Goal: Transaction & Acquisition: Book appointment/travel/reservation

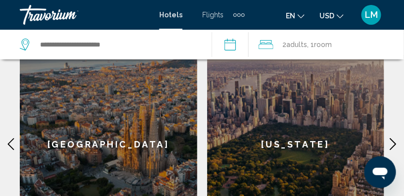
scroll to position [539, 0]
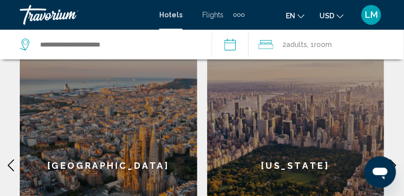
click at [283, 158] on div "[US_STATE]" at bounding box center [296, 165] width 178 height 238
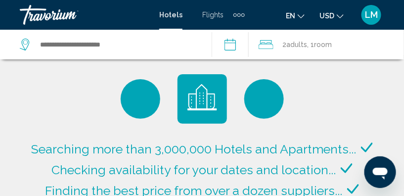
type input "**********"
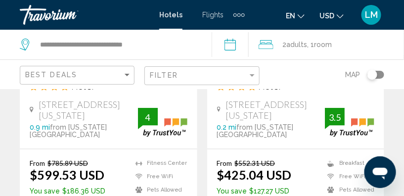
scroll to position [1758, 0]
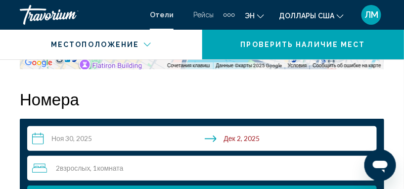
scroll to position [1561, 0]
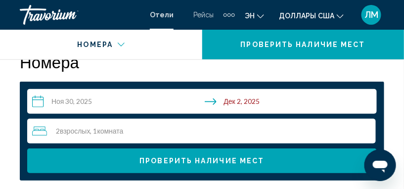
click at [34, 101] on input "**********" at bounding box center [204, 103] width 354 height 28
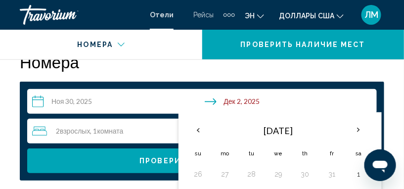
click at [251, 154] on th "Tu" at bounding box center [251, 153] width 27 height 22
click at [249, 174] on button "28" at bounding box center [252, 174] width 16 height 14
click at [38, 102] on input "**********" at bounding box center [204, 103] width 354 height 28
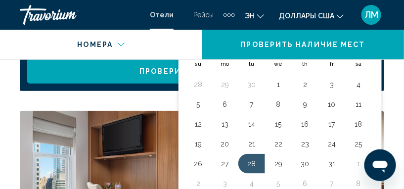
scroll to position [1651, 0]
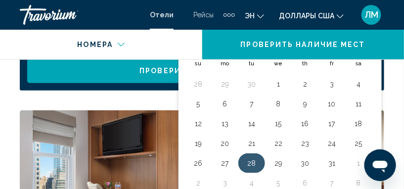
click at [253, 164] on button "28" at bounding box center [252, 163] width 16 height 14
type input "**********"
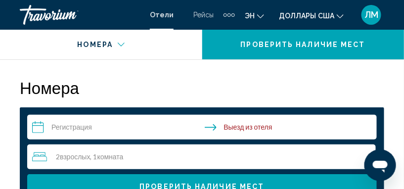
scroll to position [1514, 0]
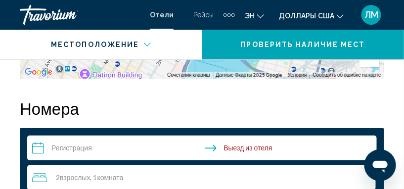
click at [36, 149] on input "**********" at bounding box center [204, 150] width 354 height 28
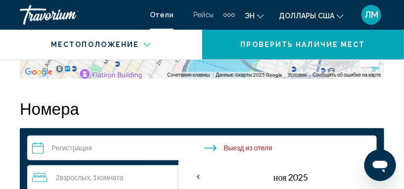
click at [39, 148] on input "**********" at bounding box center [204, 150] width 354 height 28
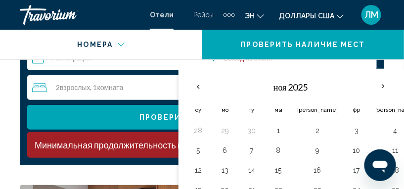
scroll to position [1649, 0]
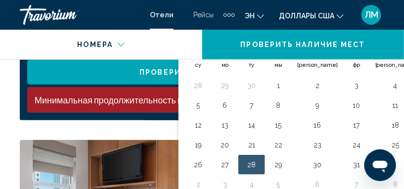
click at [252, 164] on button "28" at bounding box center [252, 165] width 16 height 14
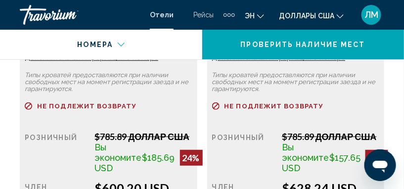
scroll to position [2324, 0]
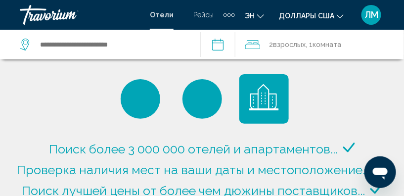
type input "**********"
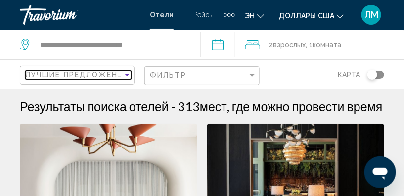
click at [84, 77] on span "Лучшие предложения" at bounding box center [77, 75] width 104 height 8
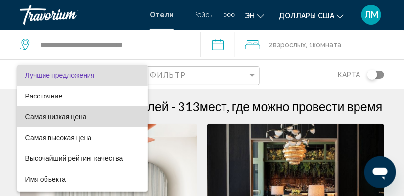
click at [64, 116] on span "Самая низкая цена" at bounding box center [55, 117] width 61 height 8
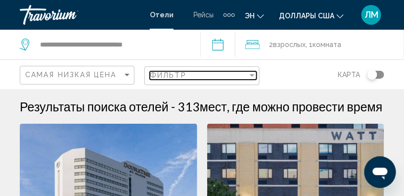
click at [254, 75] on div "Фильтр" at bounding box center [252, 75] width 5 height 2
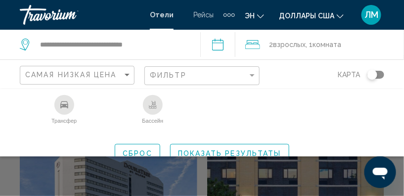
scroll to position [220, 0]
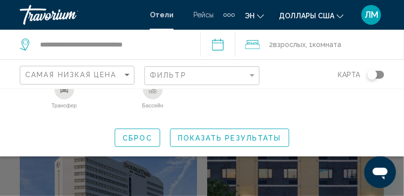
click at [104, 109] on li "Трансфер" at bounding box center [64, 99] width 89 height 40
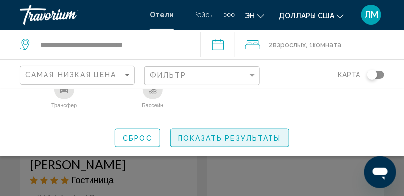
click at [210, 138] on span "Показать результаты" at bounding box center [229, 138] width 103 height 8
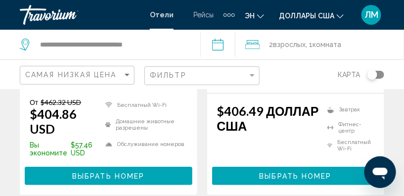
scroll to position [2293, 0]
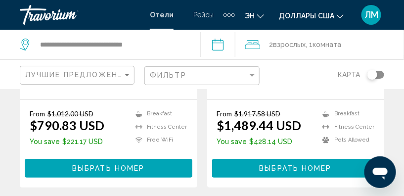
scroll to position [2118, 0]
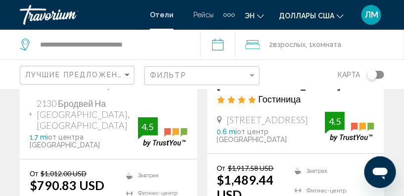
click at [262, 17] on icon "Изменение языка" at bounding box center [260, 16] width 7 height 4
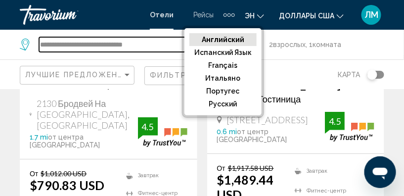
click at [162, 44] on input "**********" at bounding box center [112, 44] width 146 height 15
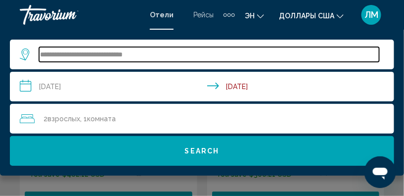
scroll to position [649, 0]
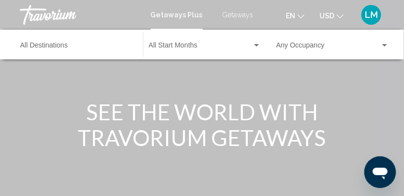
click at [235, 14] on span "Getaways" at bounding box center [238, 15] width 31 height 8
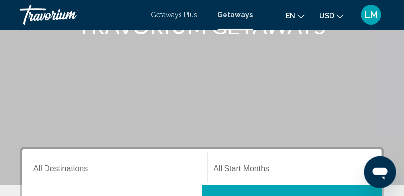
scroll to position [90, 0]
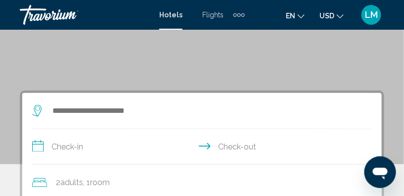
scroll to position [134, 0]
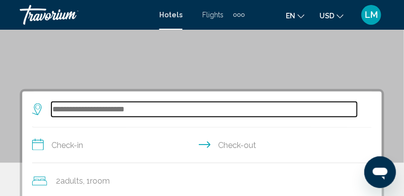
click at [53, 109] on input "Search widget" at bounding box center [204, 109] width 306 height 15
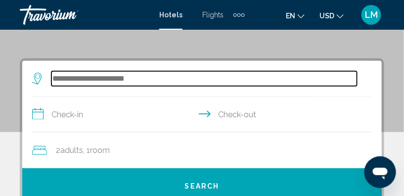
scroll to position [190, 0]
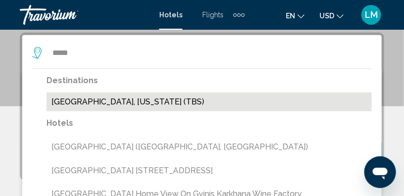
click at [82, 101] on button "[GEOGRAPHIC_DATA], [US_STATE] (TBS)" at bounding box center [208, 101] width 325 height 19
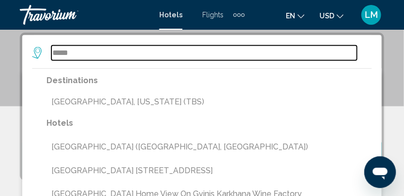
type input "**********"
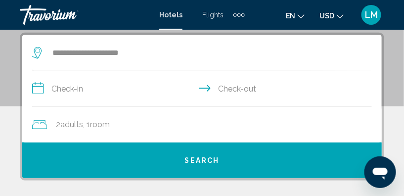
click at [37, 89] on input "**********" at bounding box center [204, 90] width 344 height 38
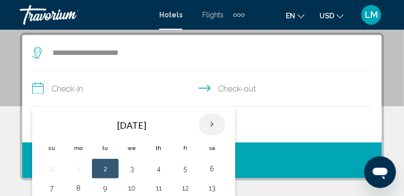
click at [210, 124] on th "Next month" at bounding box center [212, 125] width 27 height 22
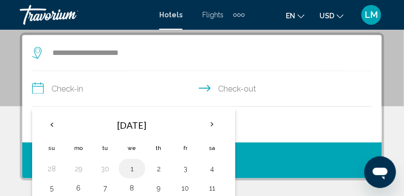
click at [130, 167] on button "1" at bounding box center [132, 169] width 16 height 14
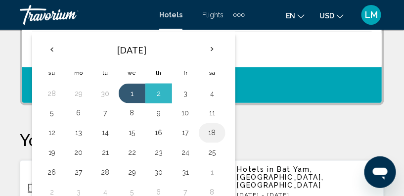
scroll to position [280, 0]
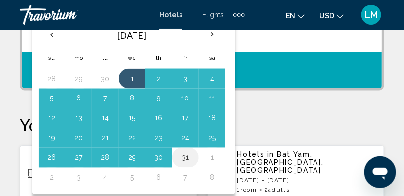
click at [183, 155] on button "31" at bounding box center [186, 158] width 16 height 14
type input "**********"
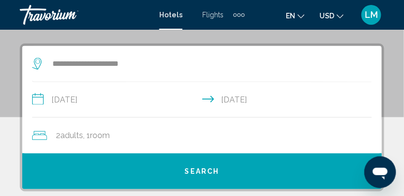
scroll to position [171, 0]
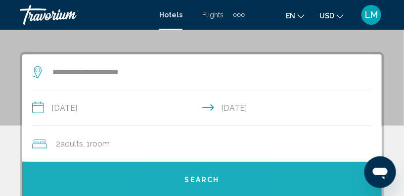
click at [201, 181] on span "Search" at bounding box center [202, 180] width 35 height 8
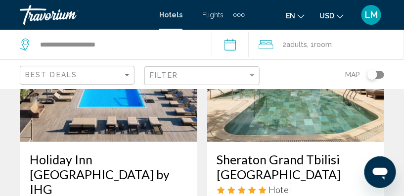
scroll to position [135, 0]
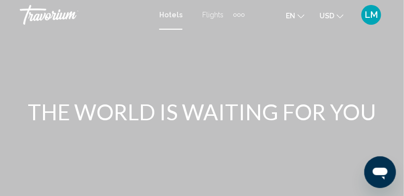
click at [238, 14] on div "Extra navigation items" at bounding box center [238, 14] width 3 height 3
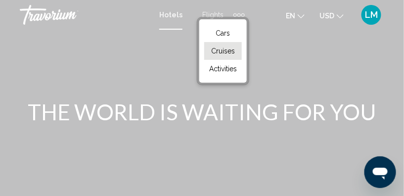
click at [221, 50] on span "Cruises" at bounding box center [223, 51] width 24 height 8
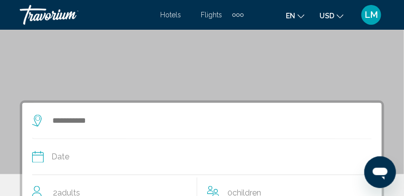
scroll to position [90, 0]
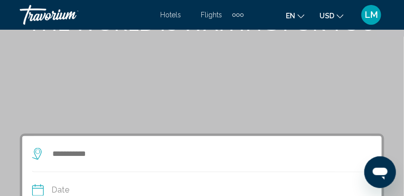
click at [38, 152] on icon "Search widget" at bounding box center [38, 154] width 12 height 12
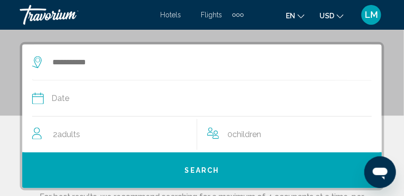
scroll to position [190, 0]
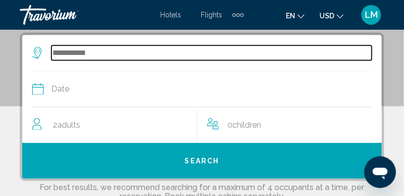
click at [54, 54] on input "Search widget" at bounding box center [211, 53] width 321 height 15
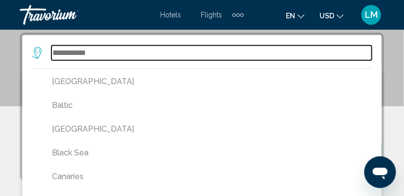
scroll to position [135, 0]
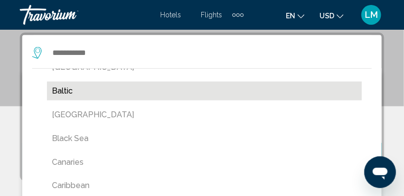
click at [61, 92] on button "Baltic" at bounding box center [204, 91] width 315 height 19
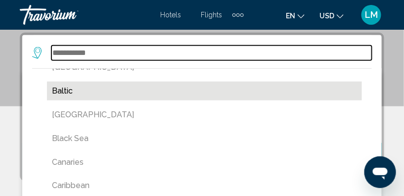
type input "******"
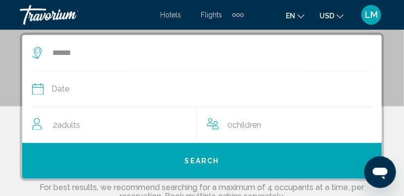
click at [56, 89] on span "Date" at bounding box center [60, 89] width 18 height 14
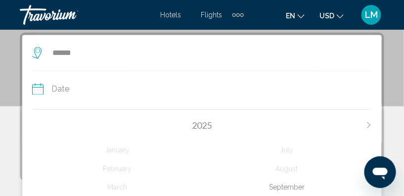
click at [38, 90] on icon "Search widget" at bounding box center [38, 89] width 12 height 12
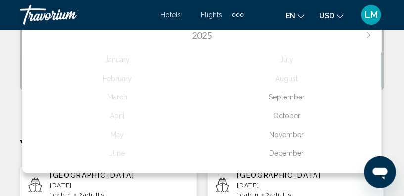
scroll to position [325, 0]
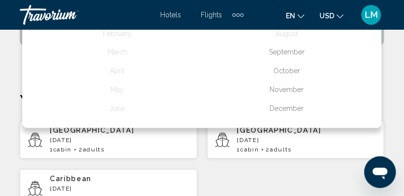
click at [282, 108] on div "December" at bounding box center [287, 109] width 170 height 18
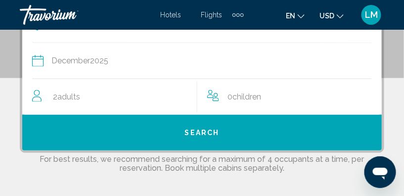
scroll to position [190, 0]
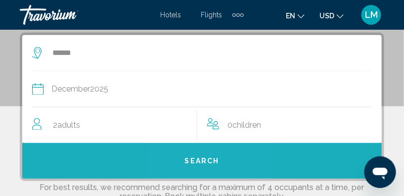
click at [206, 160] on span "Search" at bounding box center [202, 161] width 35 height 8
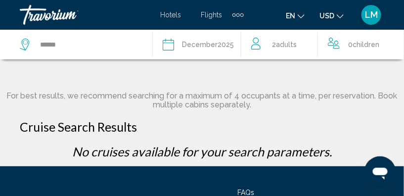
click at [27, 42] on icon "Search widget" at bounding box center [26, 45] width 12 height 12
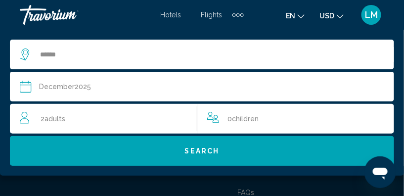
click at [26, 53] on icon "Search widget" at bounding box center [26, 54] width 12 height 12
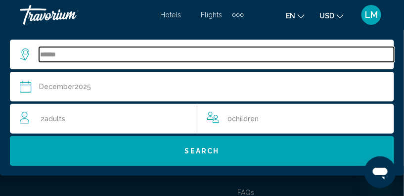
drag, startPoint x: 60, startPoint y: 53, endPoint x: 31, endPoint y: 52, distance: 28.7
click at [31, 52] on div "******" at bounding box center [207, 54] width 374 height 15
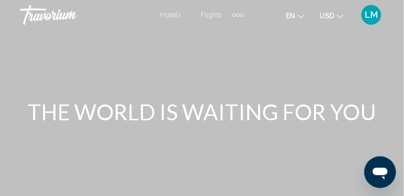
click at [236, 14] on div "Extra navigation items" at bounding box center [237, 14] width 3 height 3
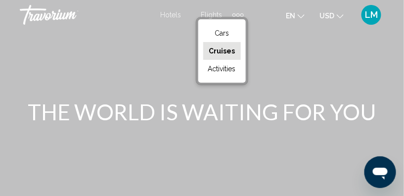
click at [226, 50] on span "Cruises" at bounding box center [222, 51] width 26 height 8
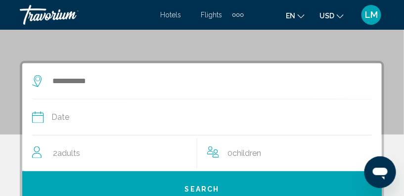
scroll to position [180, 0]
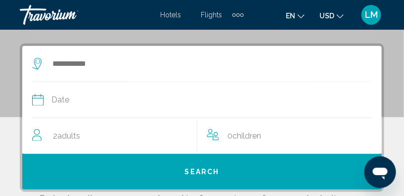
click at [37, 62] on icon "Search widget" at bounding box center [38, 64] width 12 height 12
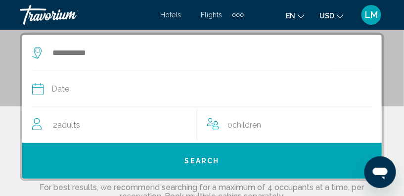
click at [38, 52] on icon "Search widget" at bounding box center [37, 50] width 5 height 4
click at [37, 51] on icon "Search widget" at bounding box center [38, 53] width 12 height 12
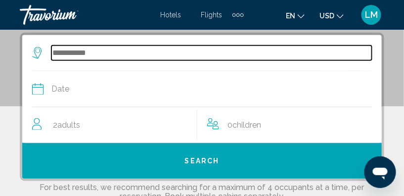
click at [57, 52] on input "Search widget" at bounding box center [211, 53] width 321 height 15
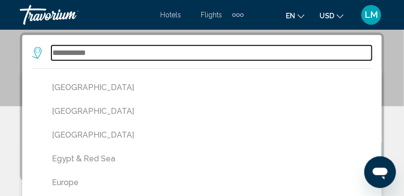
scroll to position [270, 0]
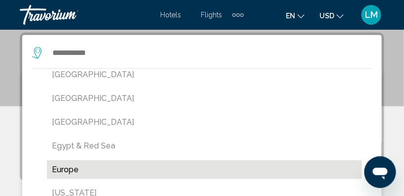
click at [62, 170] on button "Europe" at bounding box center [204, 169] width 315 height 19
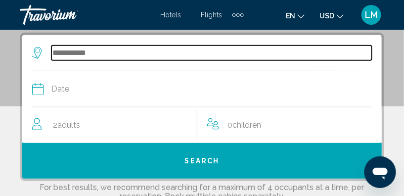
type input "******"
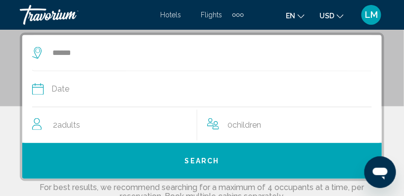
click at [38, 88] on icon "Search widget" at bounding box center [38, 89] width 12 height 12
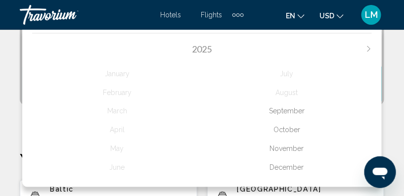
scroll to position [280, 0]
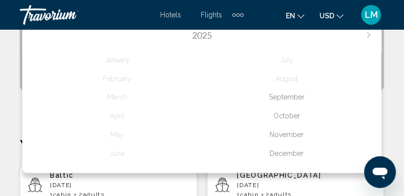
click at [291, 152] on div "December" at bounding box center [287, 154] width 170 height 18
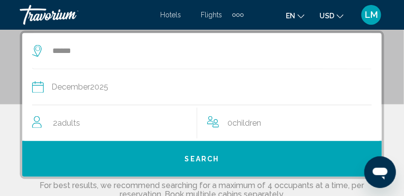
scroll to position [190, 0]
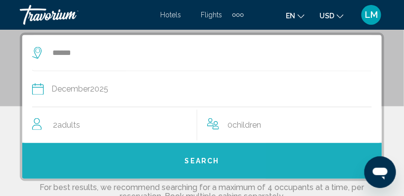
click at [198, 159] on span "Search" at bounding box center [202, 161] width 35 height 8
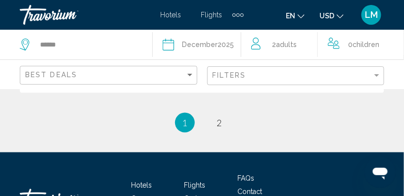
scroll to position [2473, 0]
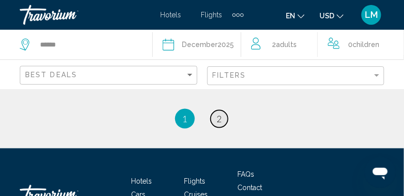
click at [219, 113] on span "2" at bounding box center [219, 118] width 5 height 11
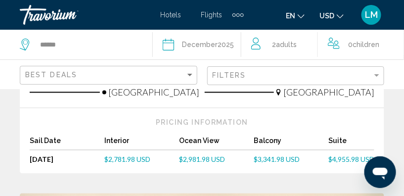
scroll to position [298, 0]
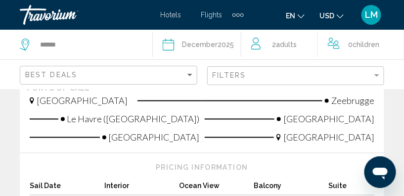
click at [280, 46] on span "Adults" at bounding box center [286, 45] width 21 height 8
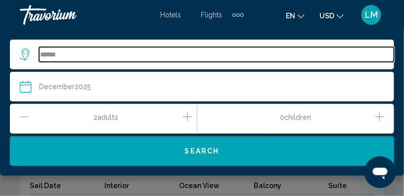
click at [44, 54] on input "******" at bounding box center [216, 54] width 355 height 15
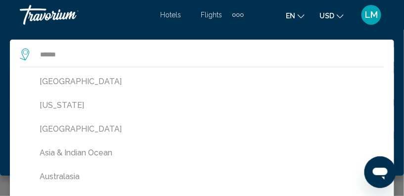
click at [25, 54] on icon "Search widget" at bounding box center [25, 52] width 5 height 4
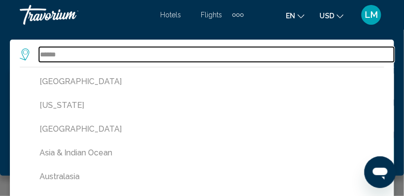
click at [46, 53] on input "******" at bounding box center [216, 54] width 355 height 15
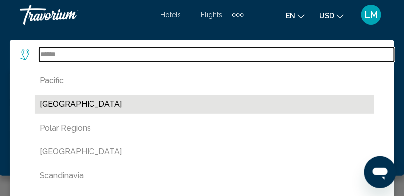
scroll to position [584, 0]
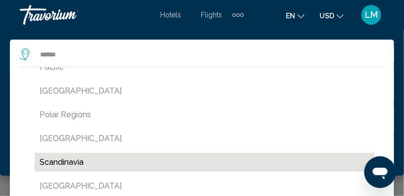
click at [55, 161] on button "Scandinavia" at bounding box center [205, 162] width 340 height 19
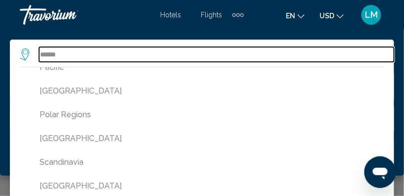
type input "**********"
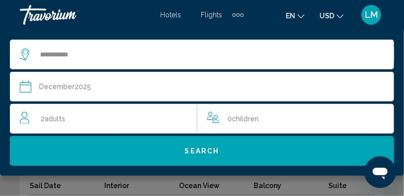
click at [26, 89] on icon "Search widget" at bounding box center [26, 87] width 12 height 12
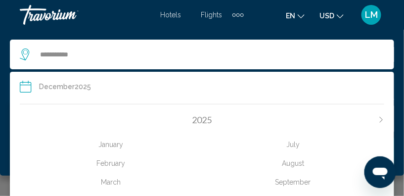
scroll to position [895, 0]
click at [292, 182] on div "September" at bounding box center [293, 182] width 183 height 18
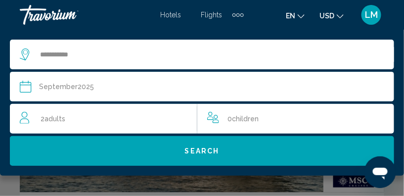
click at [52, 117] on span "Adults" at bounding box center [55, 119] width 21 height 8
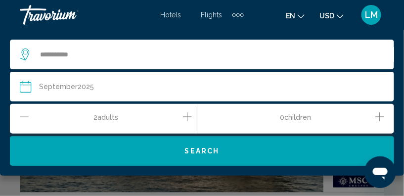
click at [22, 115] on icon "Decrement adults" at bounding box center [24, 117] width 9 height 12
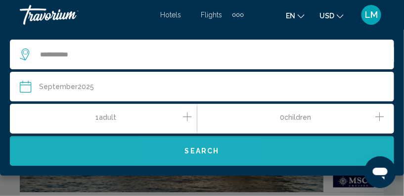
click at [204, 151] on span "Search" at bounding box center [202, 151] width 35 height 8
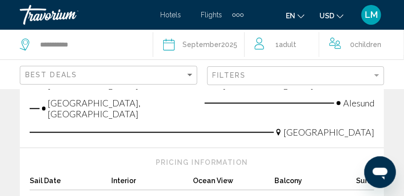
scroll to position [1165, 0]
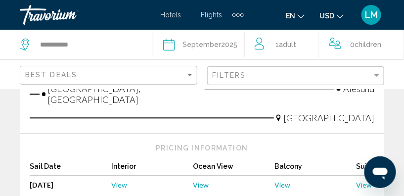
click at [283, 181] on span "View" at bounding box center [283, 185] width 16 height 8
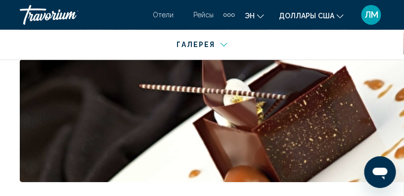
scroll to position [1329, 0]
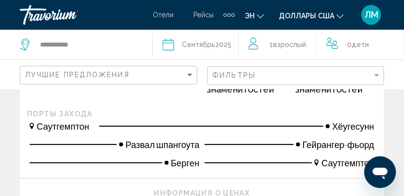
scroll to position [764, 0]
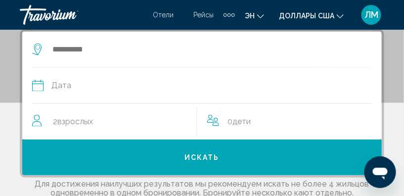
scroll to position [180, 0]
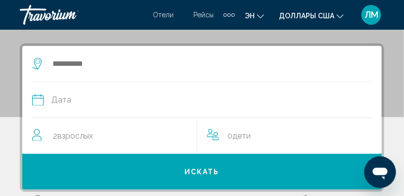
click at [39, 62] on icon "Виджет поиска" at bounding box center [38, 64] width 12 height 12
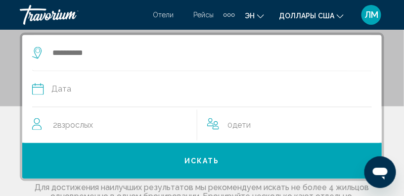
click at [36, 53] on icon "Виджет поиска" at bounding box center [38, 53] width 12 height 12
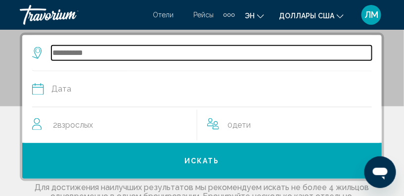
click at [63, 52] on input "Виджет поиска" at bounding box center [211, 53] width 321 height 15
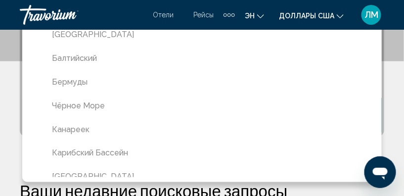
scroll to position [135, 0]
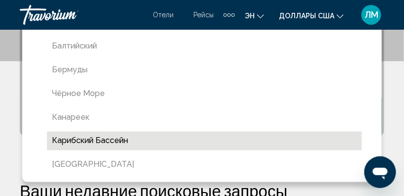
click at [70, 138] on button "Карибский бассейн" at bounding box center [204, 141] width 315 height 19
type input "*********"
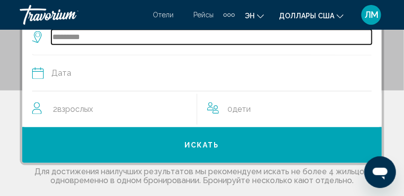
scroll to position [190, 0]
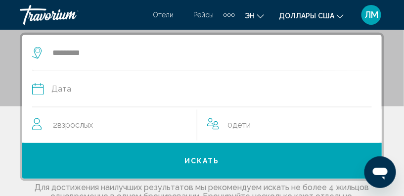
click at [39, 91] on icon "Виджет поиска" at bounding box center [38, 89] width 12 height 12
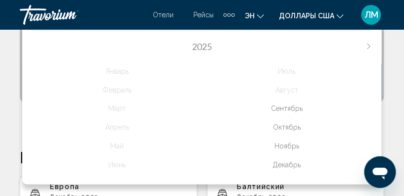
scroll to position [273, 0]
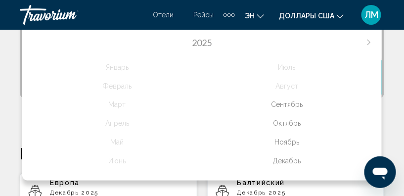
click at [283, 161] on div "Декабрь" at bounding box center [287, 161] width 170 height 18
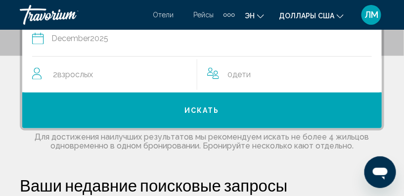
scroll to position [190, 0]
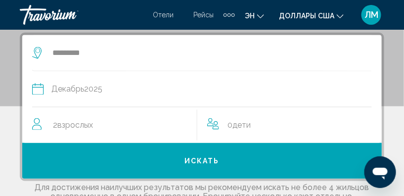
click at [38, 89] on icon "Виджет поиска" at bounding box center [38, 89] width 12 height 12
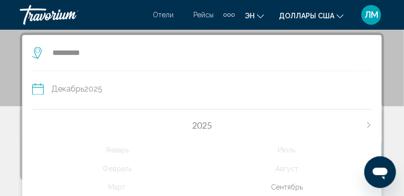
click at [38, 89] on icon "Виджет поиска" at bounding box center [38, 89] width 12 height 12
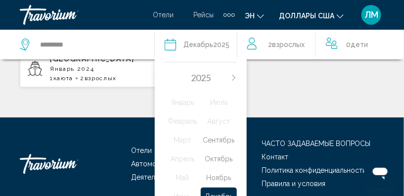
scroll to position [460, 0]
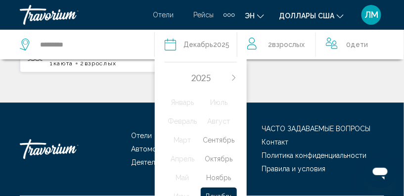
click at [222, 192] on div "Декабрь" at bounding box center [219, 196] width 36 height 18
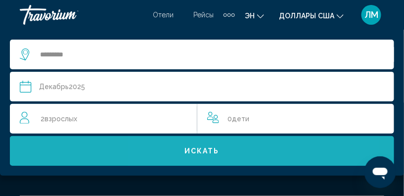
click at [198, 150] on span "Искать" at bounding box center [201, 151] width 35 height 8
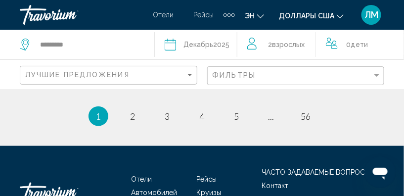
scroll to position [2383, 0]
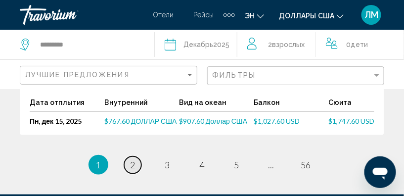
click at [132, 159] on span "2" at bounding box center [133, 164] width 5 height 11
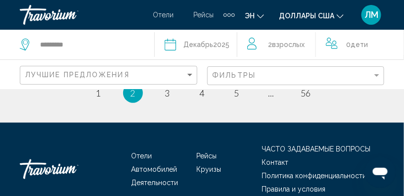
scroll to position [2371, 0]
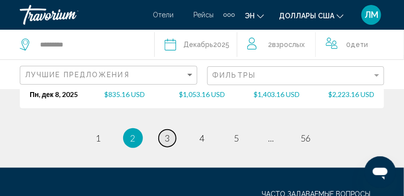
click at [167, 133] on span "3" at bounding box center [167, 138] width 5 height 11
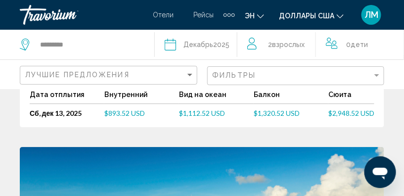
scroll to position [2052, 0]
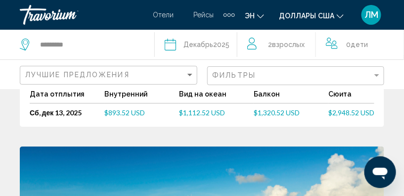
click at [231, 14] on div "Дополнительные элементы навигации" at bounding box center [229, 14] width 3 height 3
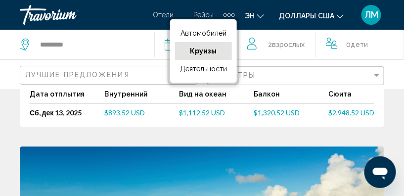
click at [202, 50] on span "Круизы" at bounding box center [203, 51] width 27 height 8
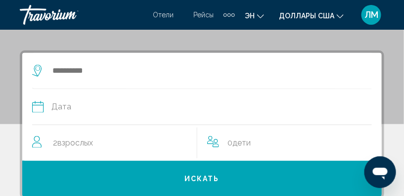
scroll to position [180, 0]
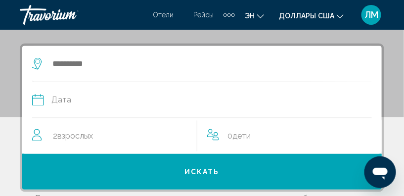
click at [231, 14] on div "Дополнительные элементы навигации" at bounding box center [229, 14] width 3 height 3
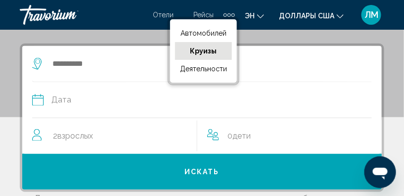
click at [231, 14] on div "Дополнительные элементы навигации" at bounding box center [229, 14] width 3 height 3
click at [117, 22] on div "Травориум" at bounding box center [69, 15] width 99 height 20
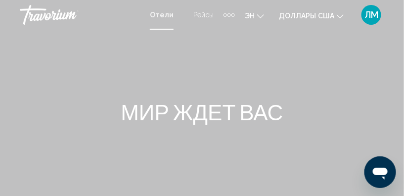
click at [165, 14] on span "Отели" at bounding box center [162, 15] width 24 height 8
click at [164, 13] on span "Отели" at bounding box center [162, 15] width 24 height 8
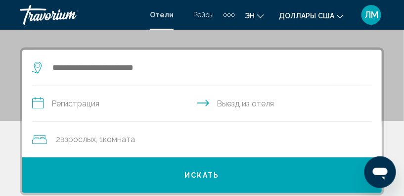
scroll to position [180, 0]
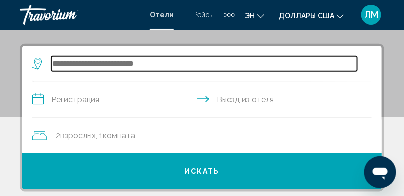
click at [52, 62] on input "Виджет поиска" at bounding box center [204, 63] width 306 height 15
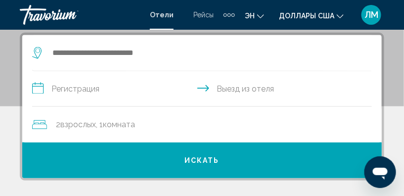
click at [231, 14] on div "Дополнительные элементы навигации" at bounding box center [229, 14] width 3 height 3
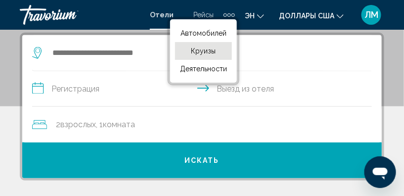
click at [206, 51] on span "Круизы" at bounding box center [203, 51] width 25 height 8
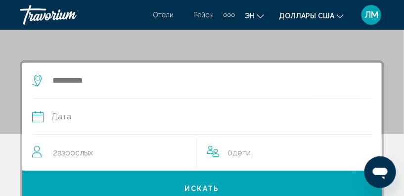
scroll to position [180, 0]
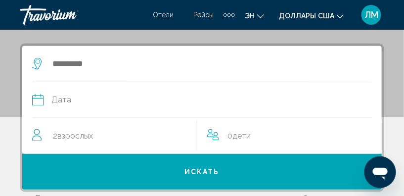
click at [38, 63] on icon "Виджет поиска" at bounding box center [38, 64] width 12 height 12
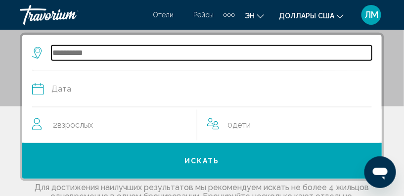
click at [58, 51] on input "Виджет поиска" at bounding box center [211, 53] width 321 height 15
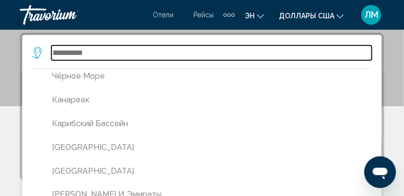
scroll to position [184, 0]
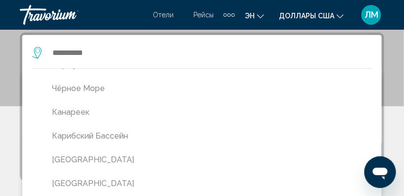
click at [63, 135] on button "Карибский бассейн" at bounding box center [204, 136] width 315 height 19
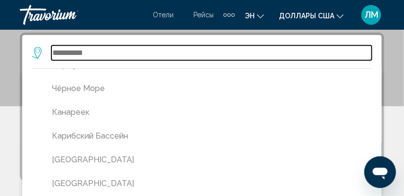
type input "*********"
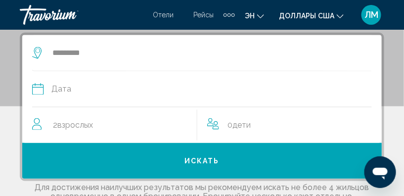
click at [37, 89] on icon "Виджет поиска" at bounding box center [38, 89] width 12 height 12
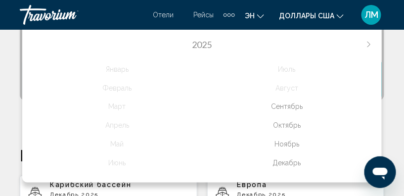
scroll to position [280, 0]
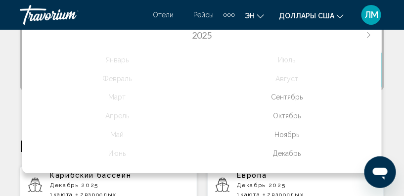
click at [282, 153] on div "Декабрь" at bounding box center [287, 154] width 170 height 18
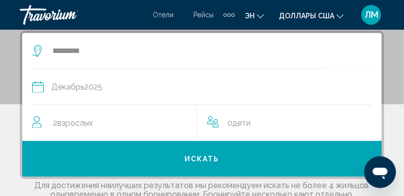
scroll to position [190, 0]
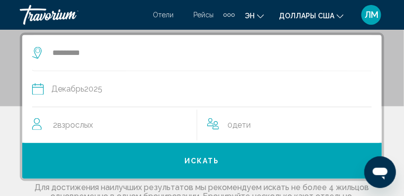
click at [64, 124] on span "Взрослых" at bounding box center [75, 124] width 36 height 9
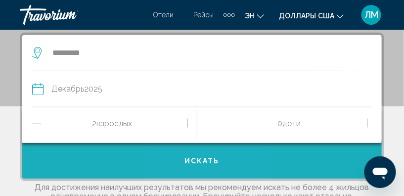
click at [201, 160] on span "Искать" at bounding box center [201, 161] width 35 height 8
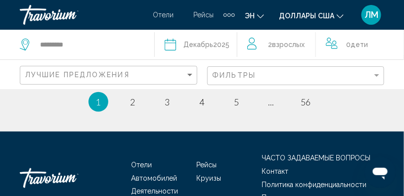
scroll to position [2492, 0]
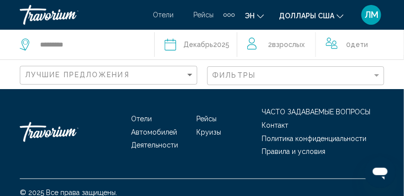
click at [234, 15] on div "Дополнительные элементы навигации" at bounding box center [232, 14] width 3 height 3
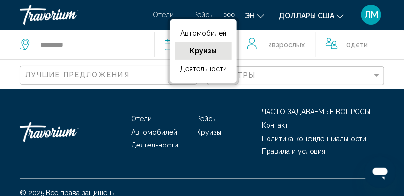
click at [210, 50] on span "Круизы" at bounding box center [203, 51] width 27 height 8
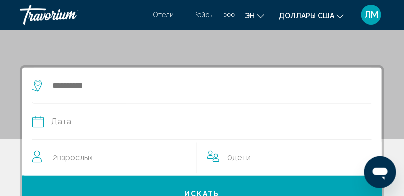
scroll to position [180, 0]
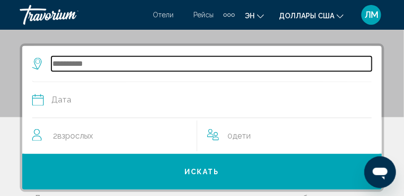
click at [62, 65] on input "Виджет поиска" at bounding box center [211, 63] width 321 height 15
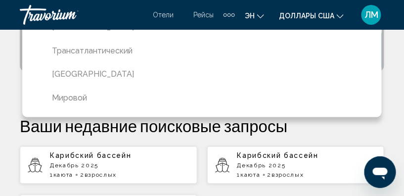
scroll to position [302, 0]
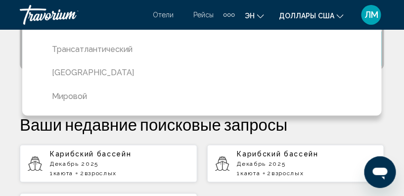
click at [226, 162] on icon "Основное содержание" at bounding box center [222, 163] width 15 height 15
type input "*********"
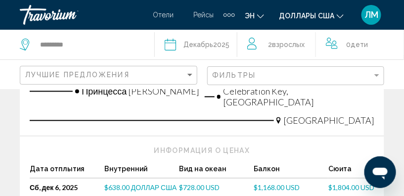
scroll to position [360, 0]
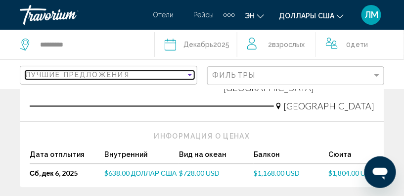
click at [189, 74] on div "Сортировать по" at bounding box center [189, 75] width 5 height 2
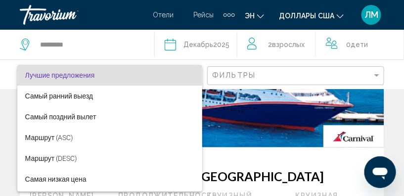
scroll to position [135, 0]
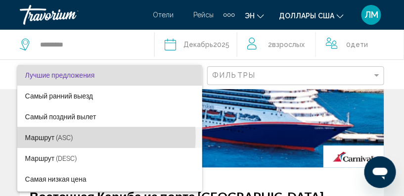
click at [55, 137] on span "Маршрут (ASC)" at bounding box center [49, 138] width 48 height 8
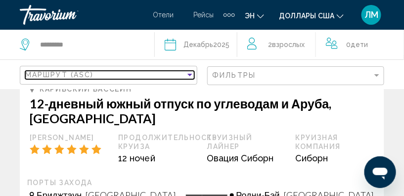
scroll to position [225, 0]
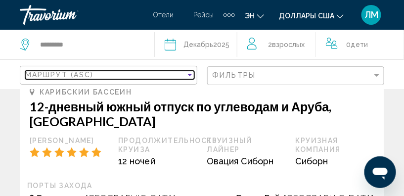
click at [190, 74] on div "Сортировать по" at bounding box center [189, 75] width 5 height 2
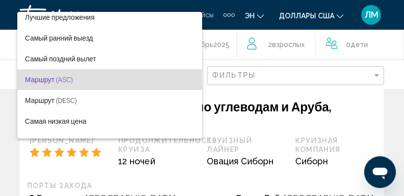
scroll to position [0, 0]
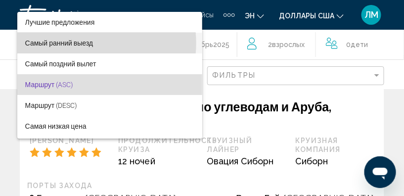
click at [92, 43] on span "Самый ранний выезд" at bounding box center [59, 43] width 68 height 8
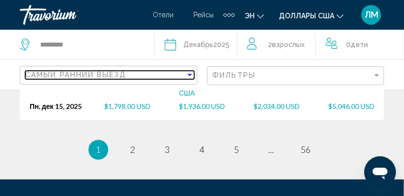
scroll to position [2489, 0]
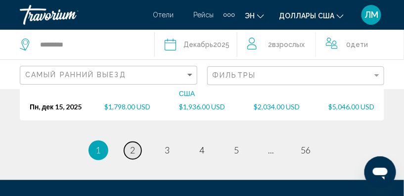
click at [133, 145] on span "2" at bounding box center [133, 150] width 5 height 11
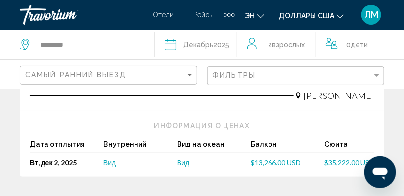
scroll to position [2232, 0]
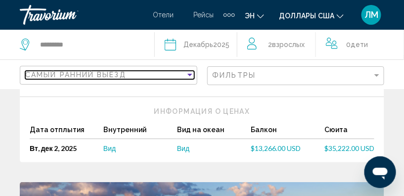
click at [190, 74] on div "Сортировать по" at bounding box center [189, 75] width 5 height 2
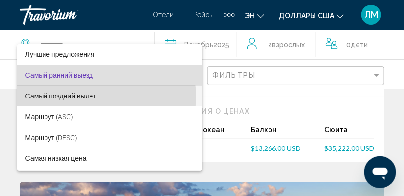
click at [96, 96] on span "Самый поздний вылет" at bounding box center [60, 96] width 71 height 8
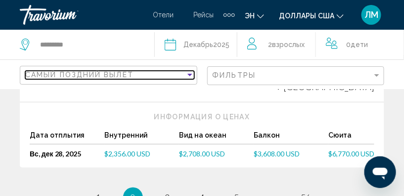
scroll to position [2412, 0]
click at [189, 75] on div "Сортировать по" at bounding box center [189, 75] width 5 height 2
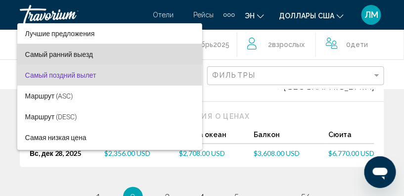
click at [184, 54] on span "Самый ранний выезд" at bounding box center [110, 54] width 170 height 21
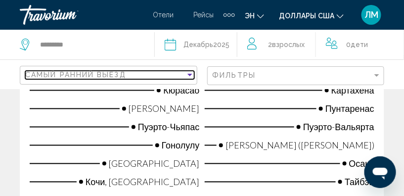
scroll to position [2591, 0]
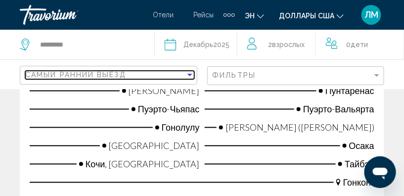
click at [188, 74] on div "Сортировать по" at bounding box center [189, 75] width 5 height 2
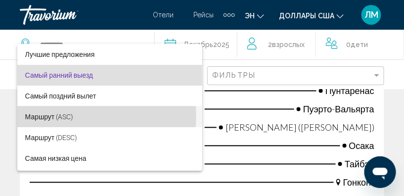
click at [63, 116] on span "Маршрут (ASC)" at bounding box center [49, 117] width 48 height 8
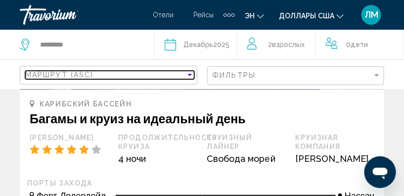
scroll to position [2305, 0]
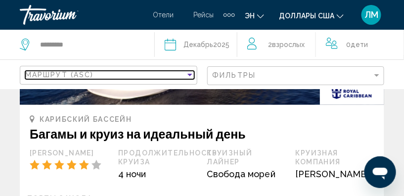
click at [191, 74] on div "Сортировать по" at bounding box center [189, 75] width 5 height 2
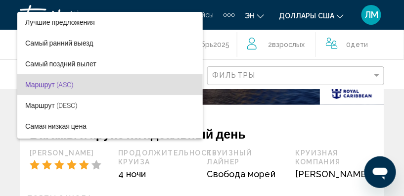
scroll to position [9, 0]
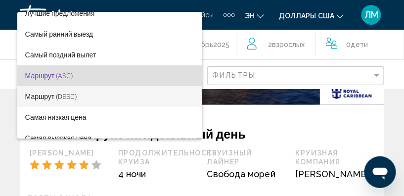
click at [68, 97] on span "Маршрут (DESC)" at bounding box center [51, 96] width 52 height 8
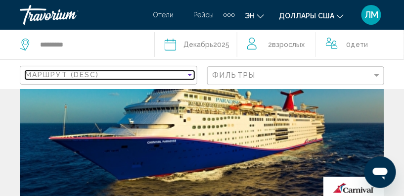
scroll to position [2226, 0]
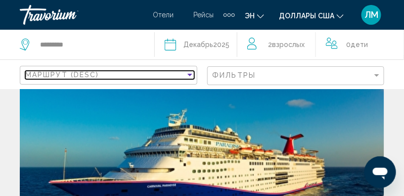
click at [191, 74] on div "Сортировать по" at bounding box center [189, 75] width 5 height 2
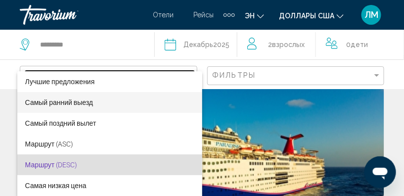
scroll to position [19, 0]
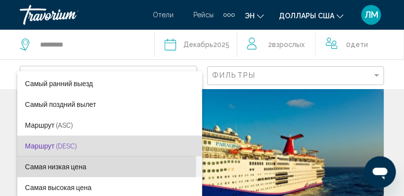
click at [73, 166] on span "Самая низкая цена" at bounding box center [55, 167] width 61 height 8
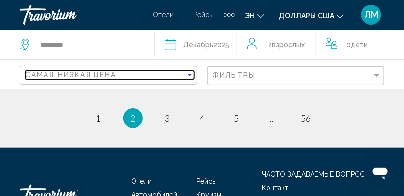
scroll to position [2361, 0]
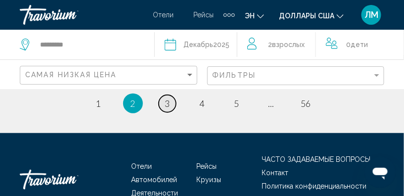
click at [169, 101] on span "3" at bounding box center [167, 103] width 5 height 11
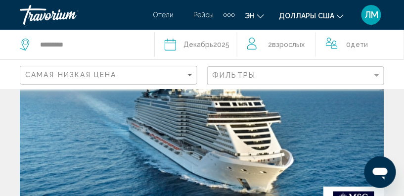
scroll to position [29, 0]
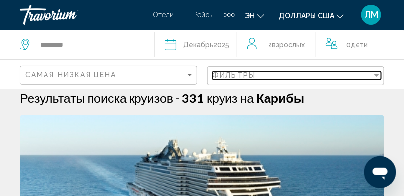
click at [378, 75] on div "Фильтр" at bounding box center [376, 75] width 5 height 2
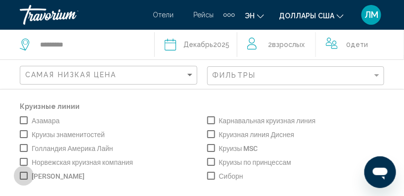
click at [25, 175] on span "Виджет поиска" at bounding box center [24, 176] width 8 height 8
click at [208, 161] on span "Виджет поиска" at bounding box center [211, 162] width 8 height 8
click at [207, 146] on span "Виджет поиска" at bounding box center [211, 148] width 8 height 8
click at [208, 120] on span "Виджет поиска" at bounding box center [211, 120] width 8 height 8
click at [25, 161] on span "Виджет поиска" at bounding box center [24, 162] width 8 height 8
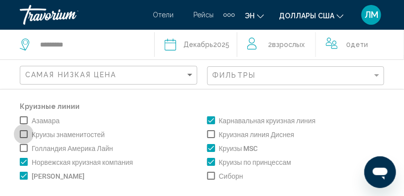
click at [25, 133] on span "Виджет поиска" at bounding box center [24, 134] width 8 height 8
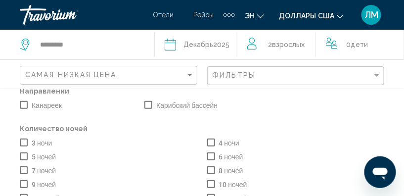
scroll to position [90, 0]
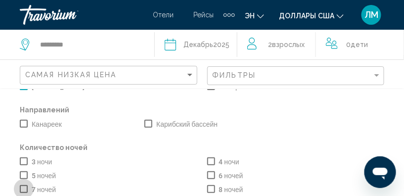
click at [25, 188] on span "Виджет поиска" at bounding box center [24, 189] width 8 height 8
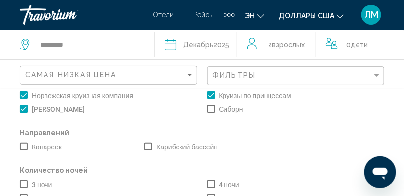
scroll to position [90, 0]
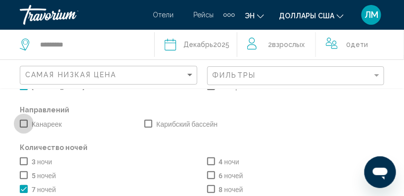
click at [24, 122] on span "Виджет поиска" at bounding box center [24, 124] width 8 height 8
click at [146, 122] on span "Виджет поиска" at bounding box center [148, 124] width 8 height 8
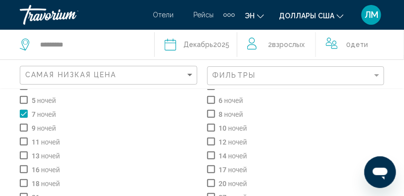
scroll to position [180, 0]
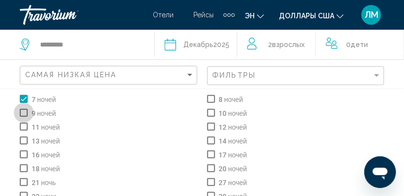
click at [24, 112] on span "Виджет поиска" at bounding box center [24, 113] width 8 height 8
click at [209, 96] on span "Виджет поиска" at bounding box center [211, 99] width 8 height 8
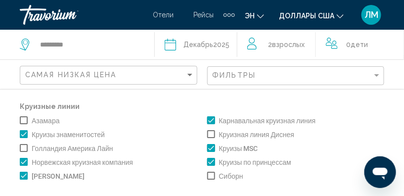
click at [175, 46] on icon "Виджет поиска" at bounding box center [171, 45] width 12 height 12
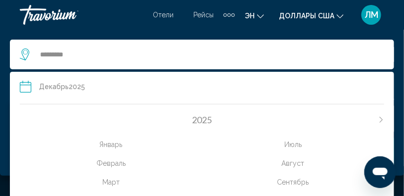
scroll to position [92, 0]
click at [382, 119] on icon "В следующем месяце" at bounding box center [381, 120] width 6 height 6
click at [20, 118] on icon "Предыдущий месяц" at bounding box center [23, 120] width 6 height 6
click at [19, 118] on div "2026 [PERSON_NAME] Март Апрель Май Июнь [PERSON_NAME] Сентябрь Октябрь Ноябрь Д…" at bounding box center [202, 178] width 384 height 159
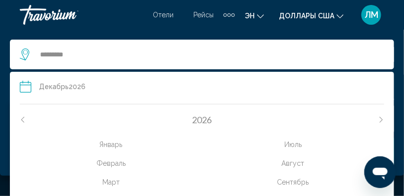
click at [22, 119] on icon "Предыдущий месяц" at bounding box center [23, 120] width 6 height 6
click at [292, 182] on div "Сентябрь" at bounding box center [293, 182] width 183 height 18
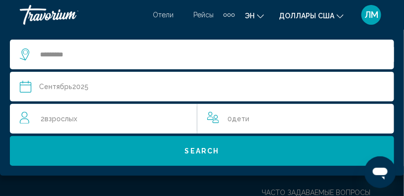
click at [27, 88] on icon "Виджет поиска" at bounding box center [26, 87] width 12 height 12
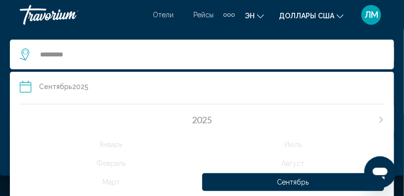
scroll to position [92, 0]
click at [336, 183] on div "Сентябрь" at bounding box center [293, 182] width 183 height 18
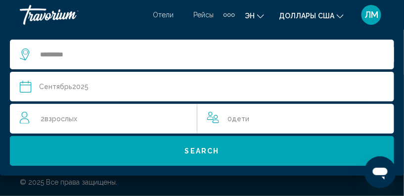
click at [25, 86] on icon "Виджет поиска" at bounding box center [26, 87] width 12 height 12
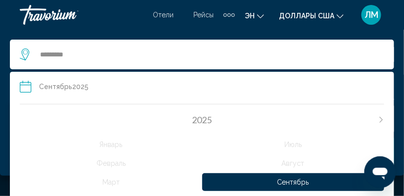
click at [380, 118] on icon "В следующем месяце" at bounding box center [381, 120] width 6 height 6
click at [25, 87] on icon "Виджет поиска" at bounding box center [26, 87] width 12 height 12
click at [108, 144] on div "Январь" at bounding box center [111, 145] width 183 height 18
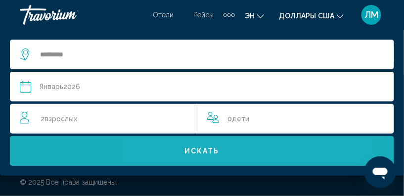
click at [196, 151] on span "Искать" at bounding box center [201, 151] width 35 height 8
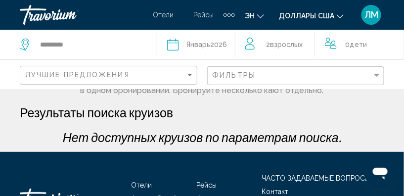
scroll to position [0, 0]
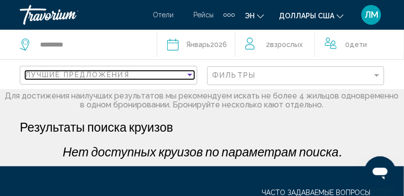
click at [190, 74] on div "Сортировать по" at bounding box center [189, 75] width 5 height 2
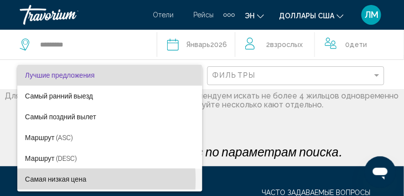
click at [54, 180] on span "Самая низкая цена" at bounding box center [55, 179] width 61 height 8
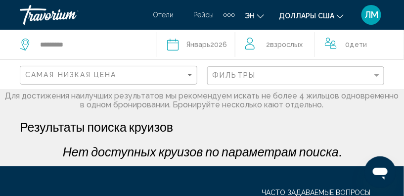
click at [176, 46] on icon "Виджет поиска" at bounding box center [173, 45] width 12 height 12
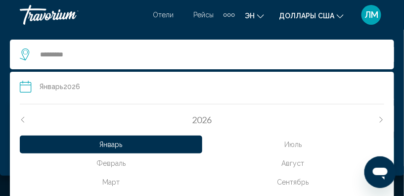
click at [23, 118] on icon "Предыдущий месяц" at bounding box center [23, 120] width 6 height 6
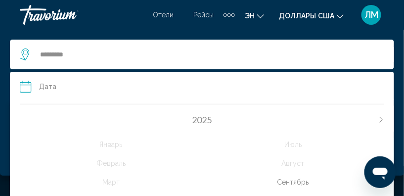
click at [292, 182] on div "Сентябрь" at bounding box center [293, 182] width 183 height 18
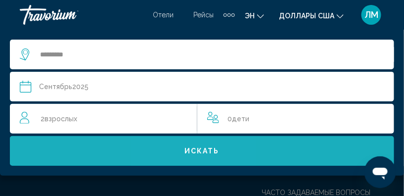
click at [200, 148] on span "Искать" at bounding box center [201, 151] width 35 height 8
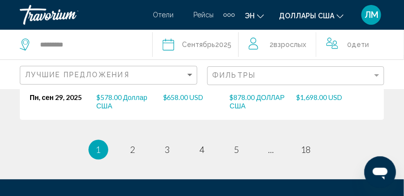
scroll to position [2671, 0]
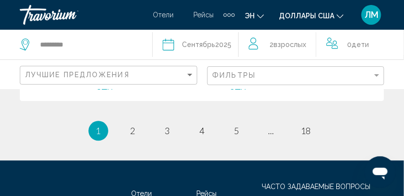
click at [170, 44] on icon "Виджет поиска" at bounding box center [169, 45] width 12 height 12
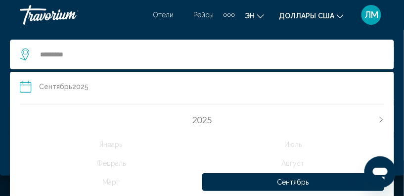
click at [25, 87] on icon "Виджет поиска" at bounding box center [26, 87] width 12 height 12
click at [50, 87] on span "Сентябрь" at bounding box center [55, 87] width 33 height 8
click at [79, 86] on div "Сентябрь 2025" at bounding box center [63, 87] width 49 height 14
click at [25, 86] on icon "Виджет поиска" at bounding box center [26, 87] width 12 height 12
click at [381, 119] on icon "В следующем месяце" at bounding box center [381, 120] width 6 height 6
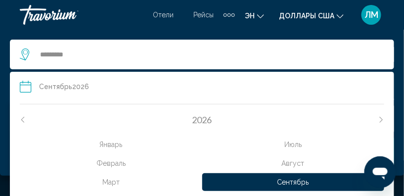
click at [109, 145] on div "Январь" at bounding box center [111, 145] width 183 height 18
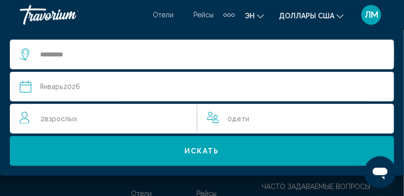
click at [24, 90] on icon "Виджет поиска" at bounding box center [26, 87] width 12 height 12
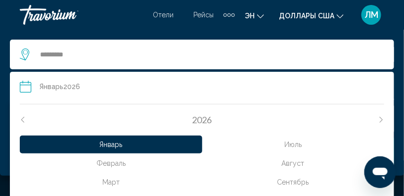
click at [112, 162] on div "Февраль" at bounding box center [111, 163] width 183 height 18
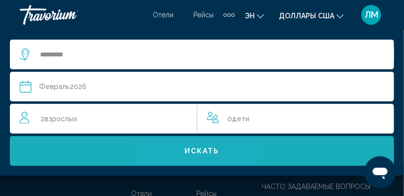
click at [202, 151] on span "Искать" at bounding box center [201, 151] width 35 height 8
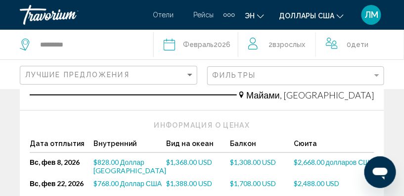
scroll to position [2473, 0]
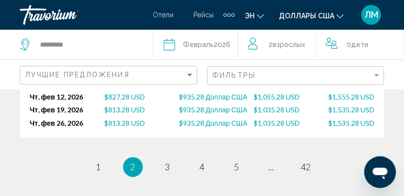
scroll to position [2534, 0]
